Goal: Obtain resource: Obtain resource

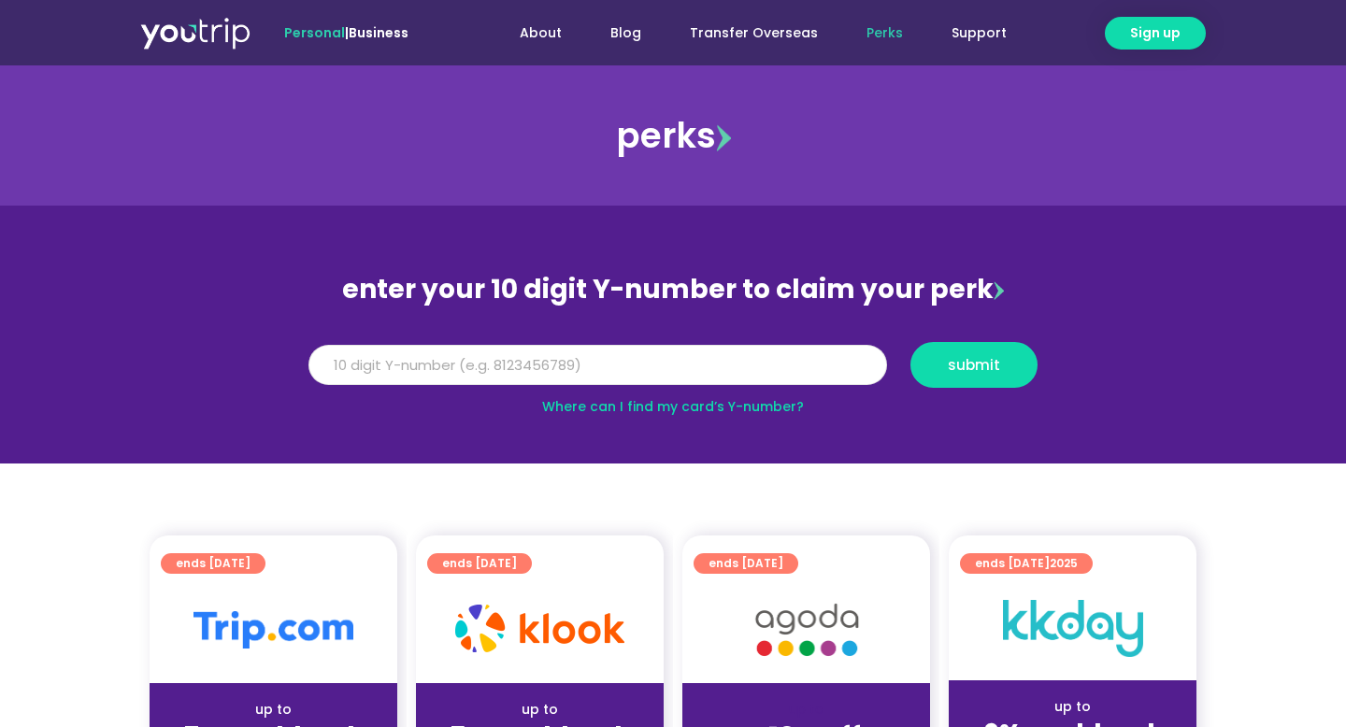
click at [343, 370] on input "Y Number" at bounding box center [597, 365] width 578 height 41
click at [490, 369] on input "8155" at bounding box center [597, 365] width 578 height 41
type input "8155605872"
click at [961, 372] on span "submit" at bounding box center [973, 365] width 52 height 14
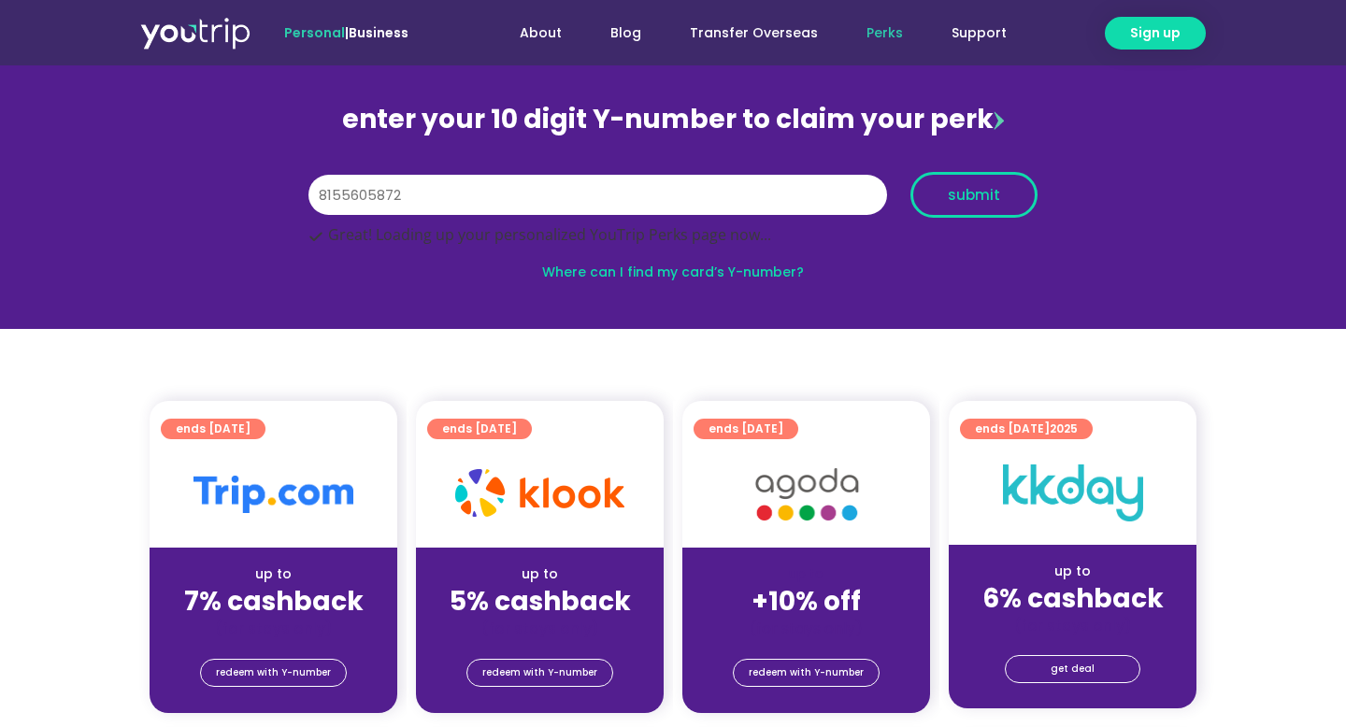
scroll to position [137, 0]
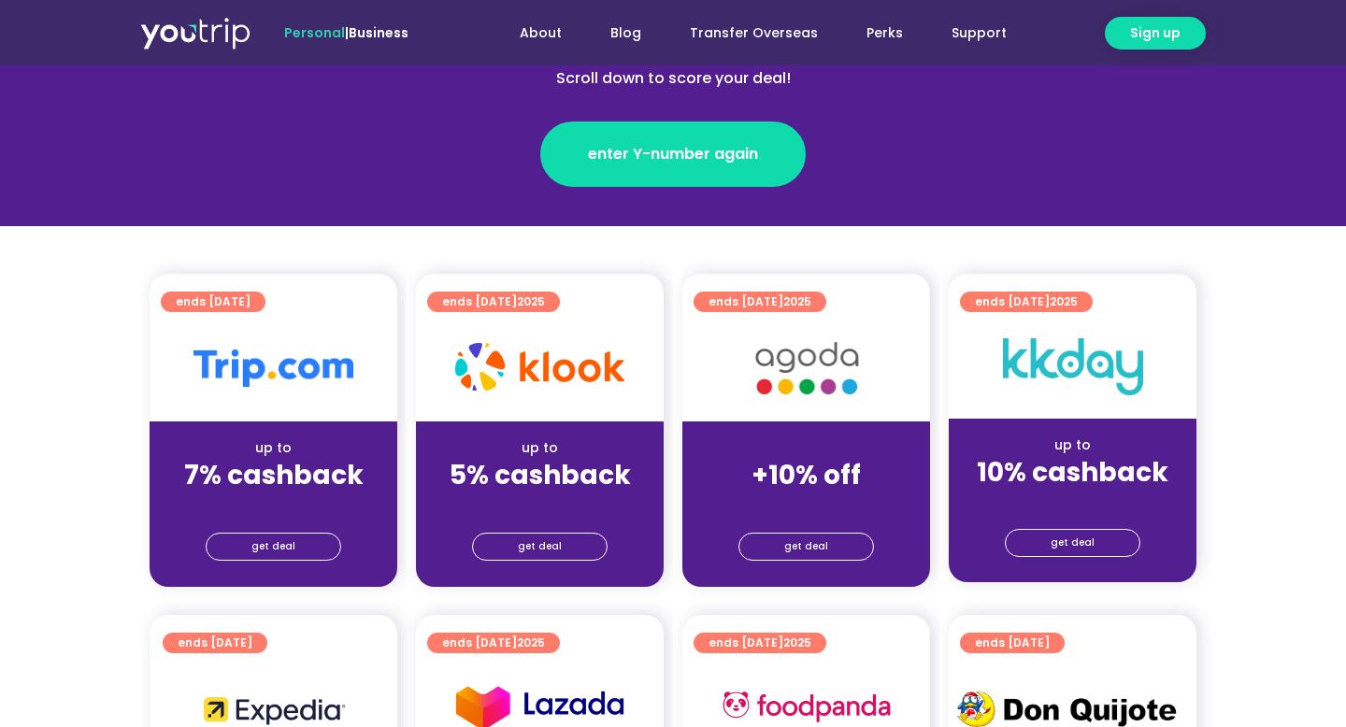
scroll to position [347, 0]
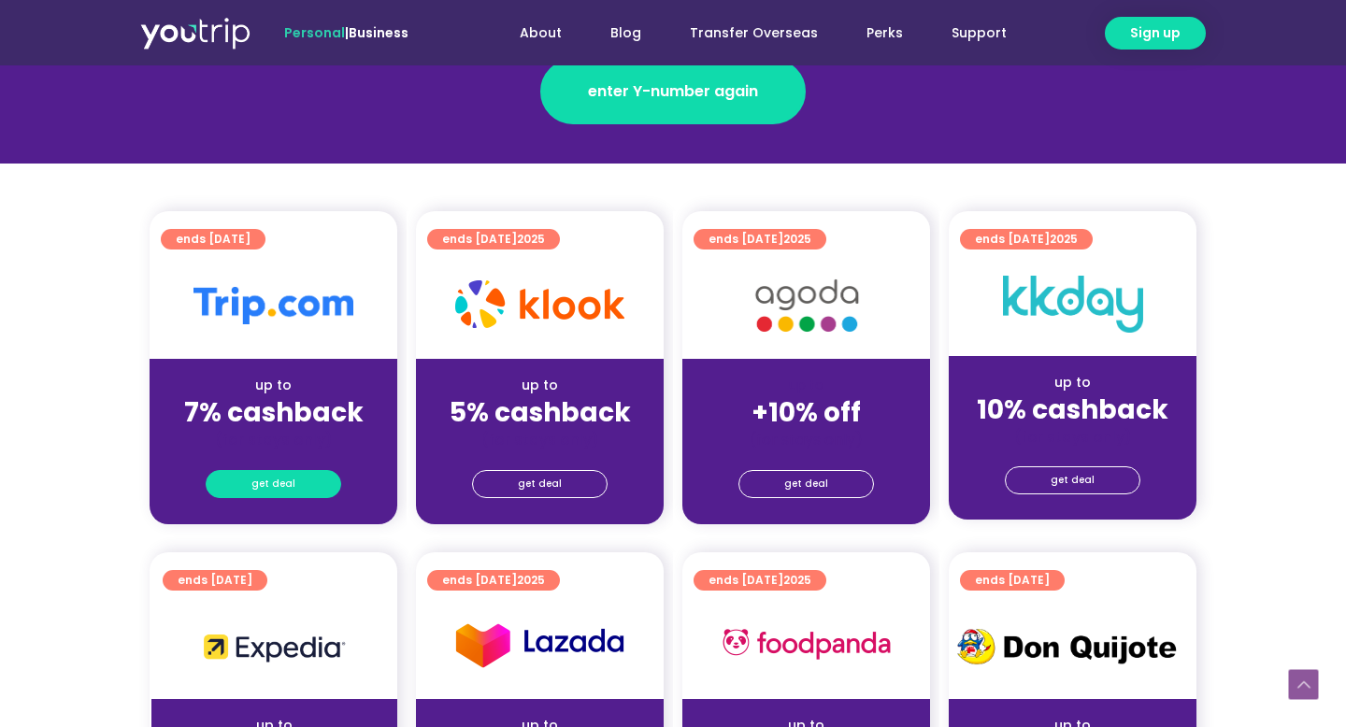
click at [298, 484] on link "get deal" at bounding box center [273, 484] width 135 height 28
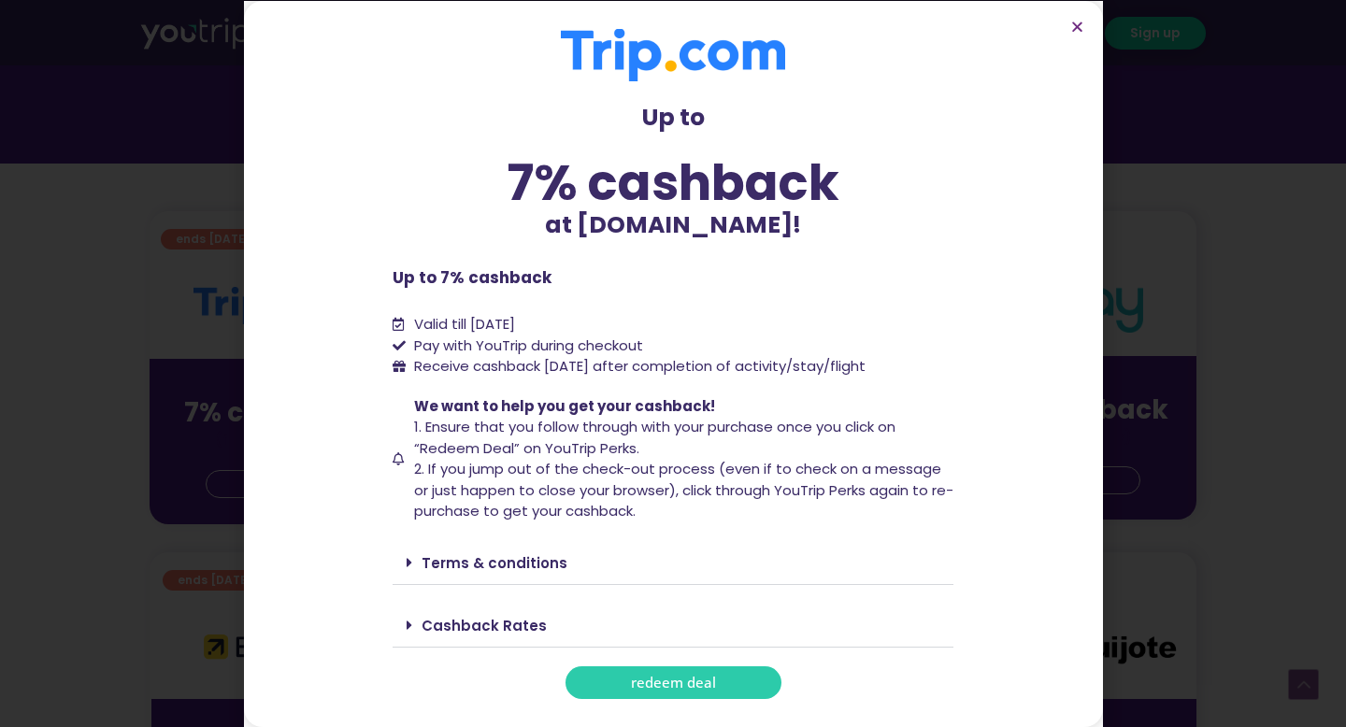
click at [594, 676] on link "redeem deal" at bounding box center [673, 682] width 216 height 33
